Goal: Check status

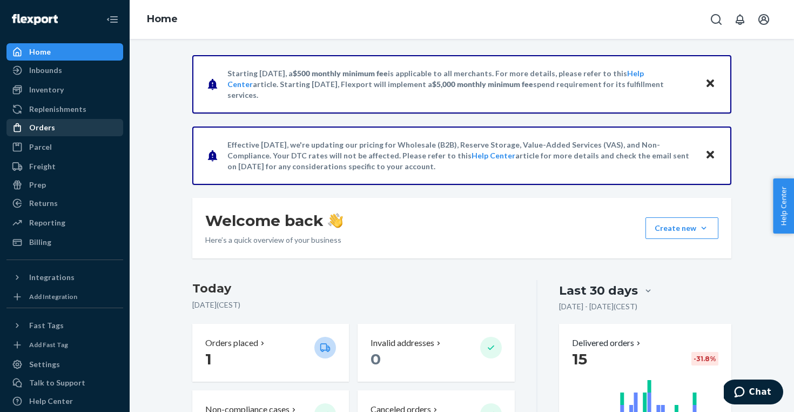
click at [53, 129] on div "Orders" at bounding box center [65, 127] width 115 height 15
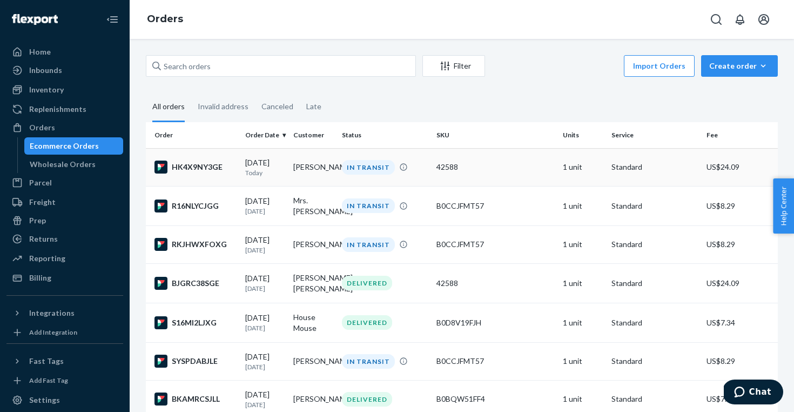
click at [328, 171] on td "[PERSON_NAME]" at bounding box center [313, 167] width 49 height 38
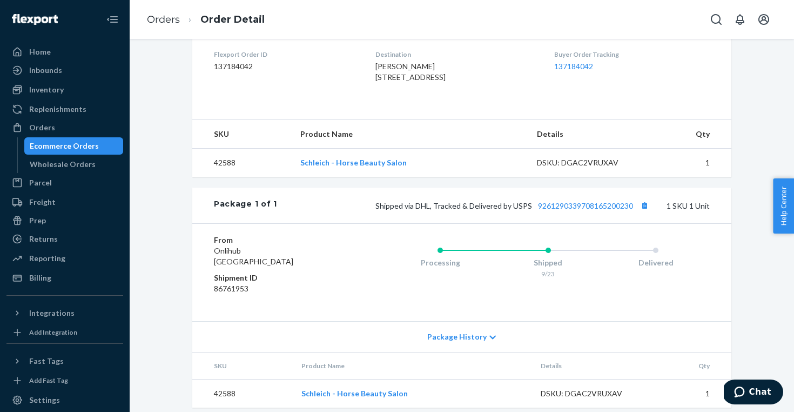
scroll to position [305, 0]
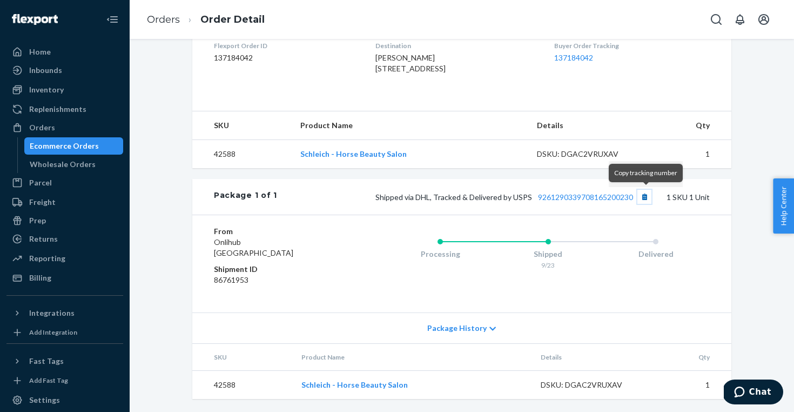
click at [644, 197] on button "Copy tracking number" at bounding box center [644, 197] width 14 height 14
click at [90, 142] on div "Ecommerce Orders" at bounding box center [64, 145] width 69 height 11
